Goal: Information Seeking & Learning: Learn about a topic

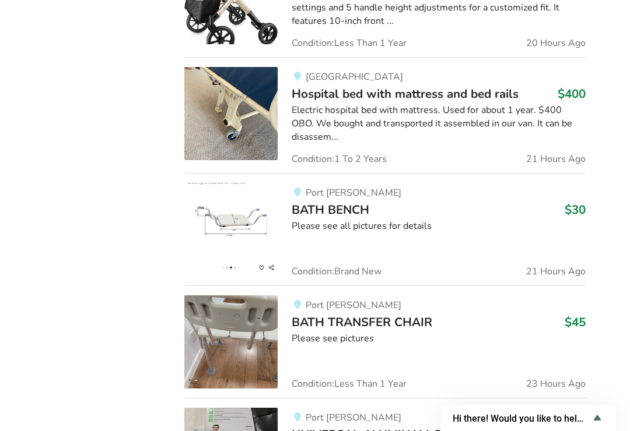
scroll to position [1521, 0]
click at [251, 191] on img at bounding box center [230, 229] width 93 height 93
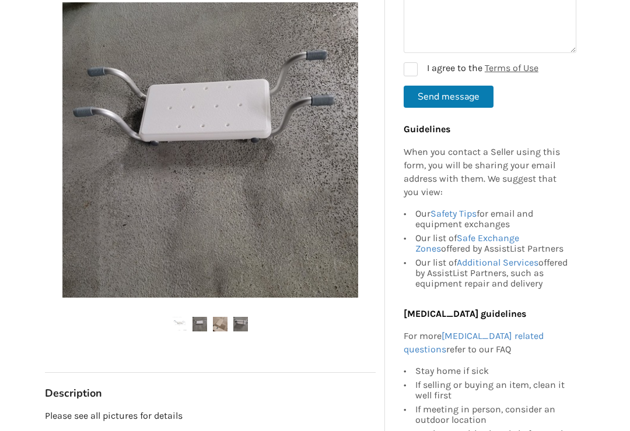
scroll to position [187, 0]
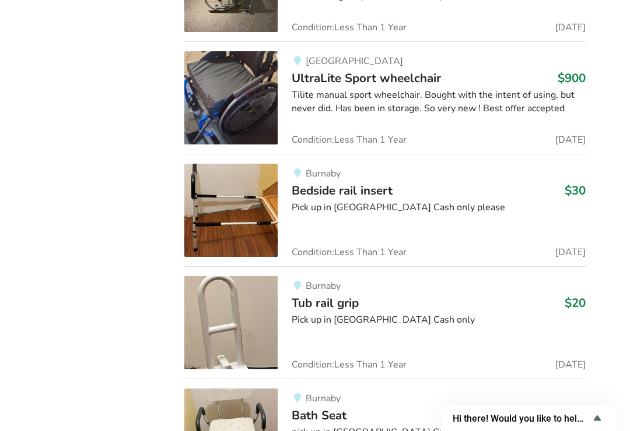
scroll to position [10714, 0]
click at [237, 163] on img at bounding box center [230, 209] width 93 height 93
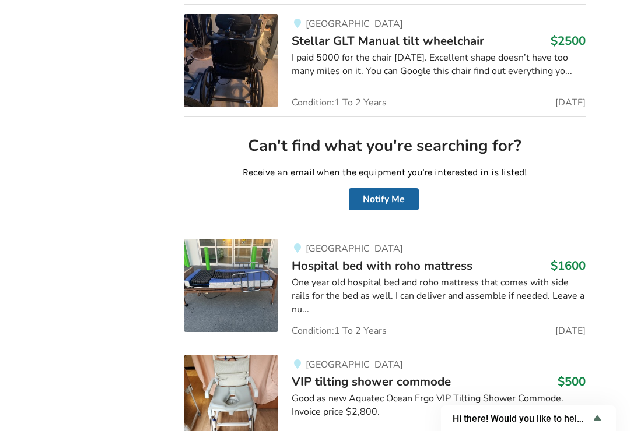
scroll to position [5888, 0]
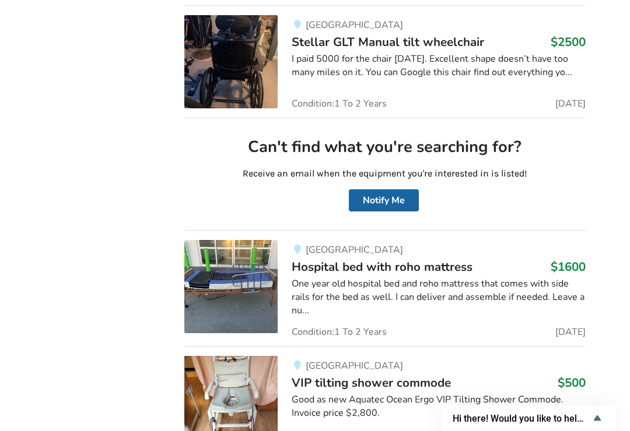
click at [549, 312] on link "[GEOGRAPHIC_DATA] bed with roho mattress $1600 One year old hospital bed and ro…" at bounding box center [384, 288] width 401 height 116
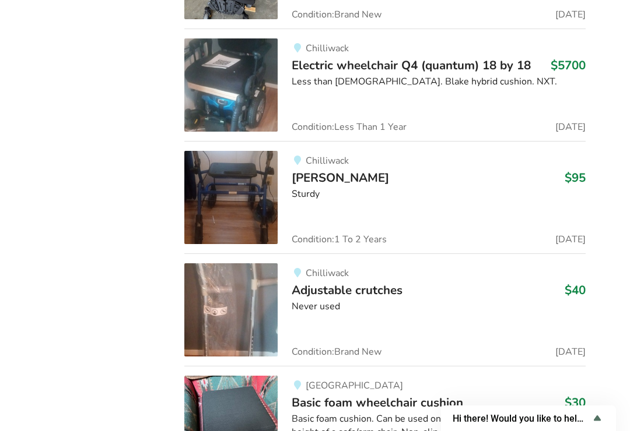
scroll to position [2677, 0]
